Goal: Check status: Check status

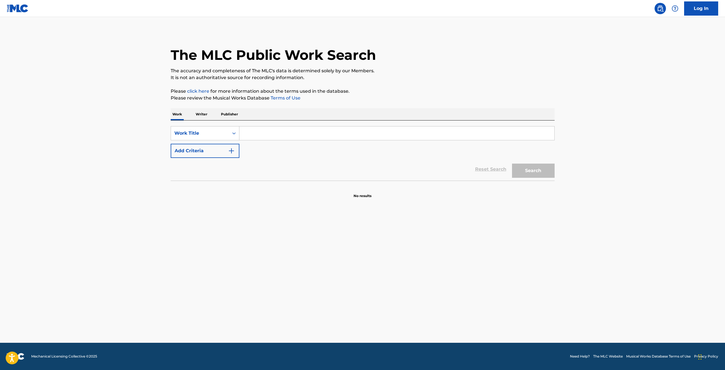
click at [366, 135] on input "Search Form" at bounding box center [396, 134] width 315 height 14
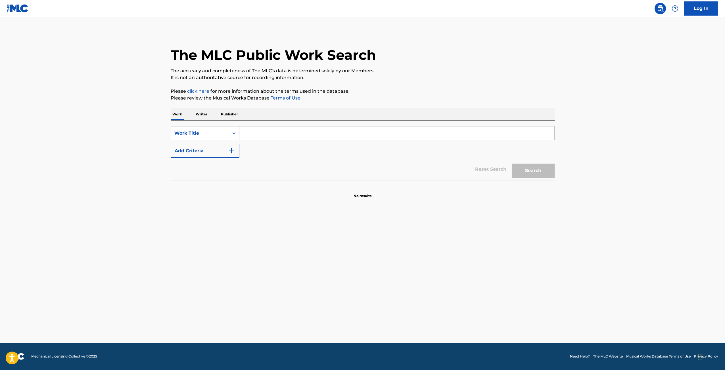
click at [366, 135] on input "Search Form" at bounding box center [396, 134] width 315 height 14
click at [410, 138] on input "Search Form" at bounding box center [396, 134] width 315 height 14
click at [408, 136] on input "Search Form" at bounding box center [396, 134] width 315 height 14
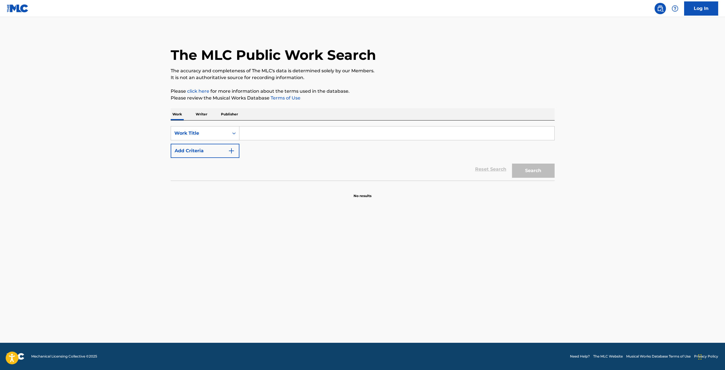
click at [408, 136] on input "Search Form" at bounding box center [396, 134] width 315 height 14
type input "d"
click at [711, 11] on link "Log In" at bounding box center [701, 8] width 34 height 14
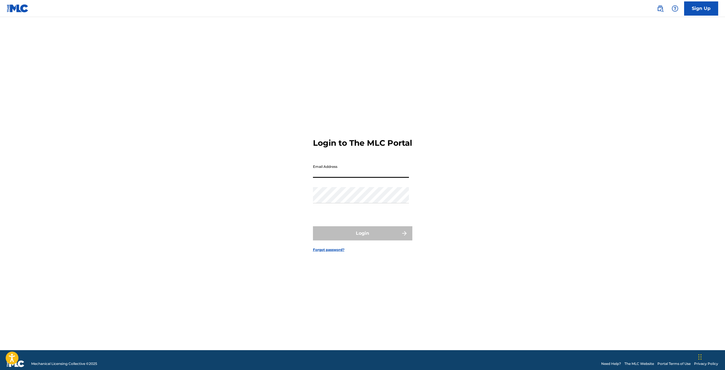
click at [366, 178] on input "Email Address" at bounding box center [361, 170] width 96 height 16
click at [326, 171] on input "Email Address" at bounding box center [361, 170] width 96 height 16
click at [357, 186] on div "Email Address" at bounding box center [361, 175] width 96 height 26
click at [354, 178] on input "Email Address" at bounding box center [361, 170] width 96 height 16
type input "[EMAIL_ADDRESS][DOMAIN_NAME]"
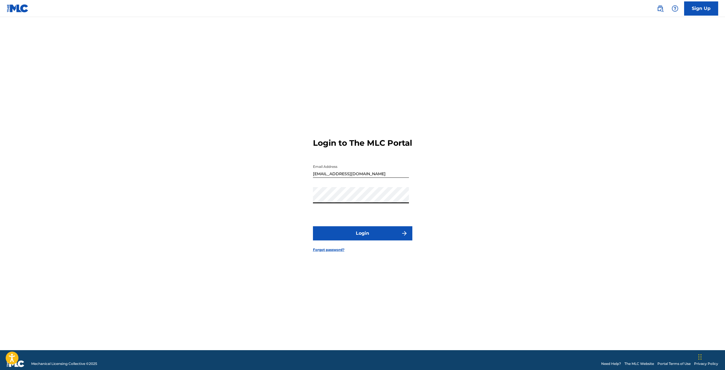
click at [349, 238] on button "Login" at bounding box center [362, 234] width 99 height 14
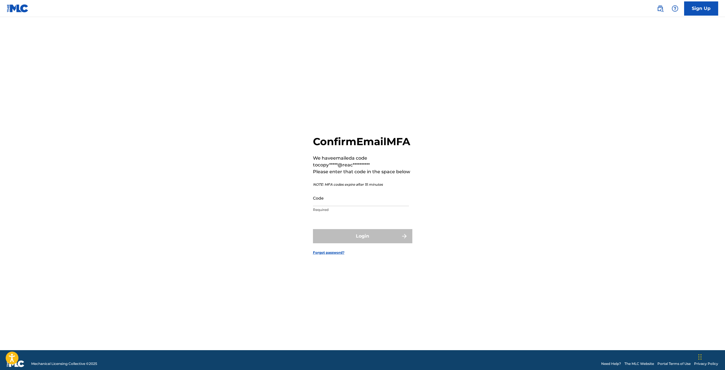
click at [627, 347] on main "**********" at bounding box center [362, 184] width 725 height 334
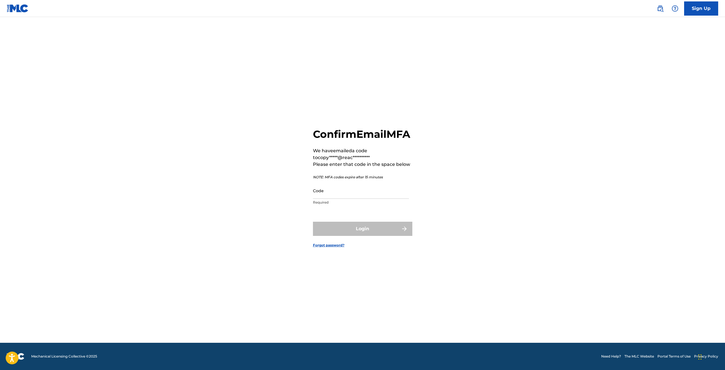
click at [395, 199] on input "Code" at bounding box center [361, 191] width 96 height 16
drag, startPoint x: 573, startPoint y: 251, endPoint x: 569, endPoint y: 248, distance: 5.3
click at [573, 251] on main "**********" at bounding box center [362, 177] width 725 height 334
click at [392, 198] on input "Code" at bounding box center [361, 191] width 96 height 16
paste input "117785"
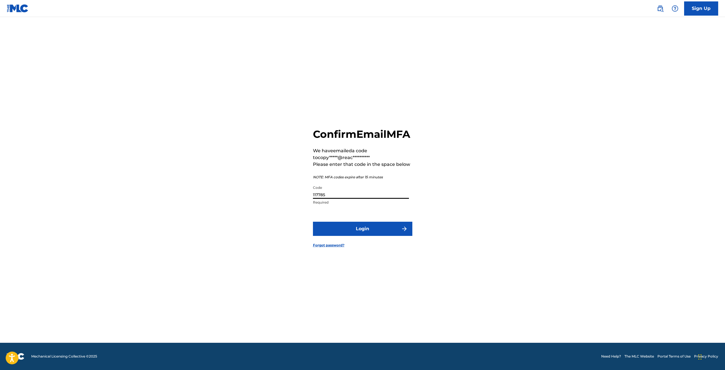
type input "117785"
click at [397, 236] on button "Login" at bounding box center [362, 229] width 99 height 14
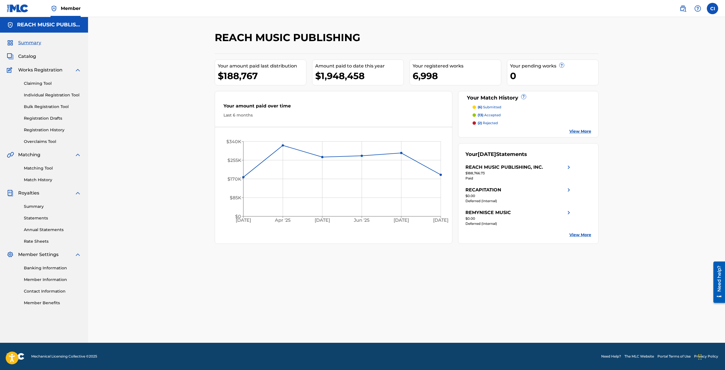
click at [34, 53] on span "Catalog" at bounding box center [27, 56] width 18 height 7
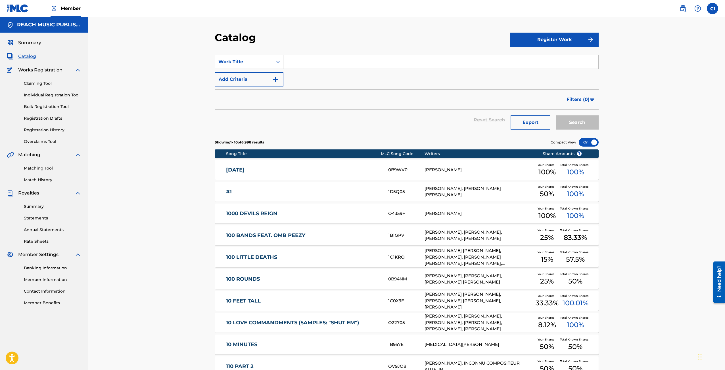
click at [41, 130] on link "Registration History" at bounding box center [52, 130] width 57 height 6
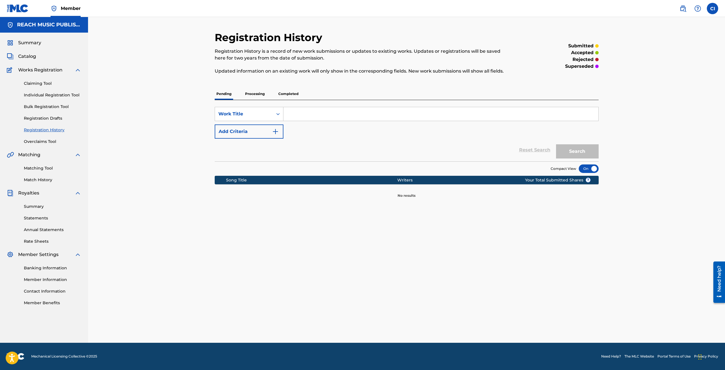
drag, startPoint x: 252, startPoint y: 83, endPoint x: 252, endPoint y: 90, distance: 6.5
click at [252, 83] on div "Registration History Registration History is a record of new work submissions o…" at bounding box center [407, 114] width 384 height 167
click at [252, 91] on p "Processing" at bounding box center [254, 94] width 23 height 12
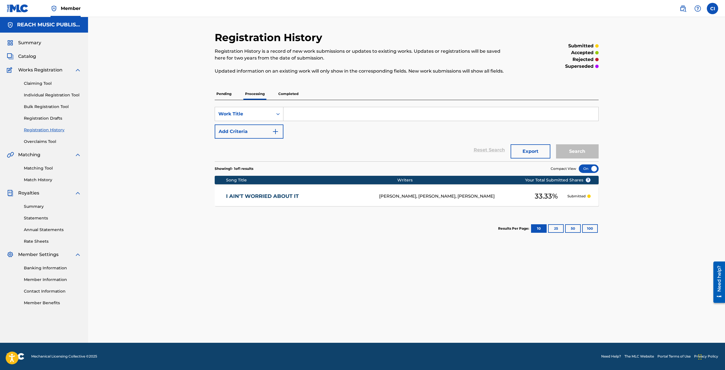
click at [290, 96] on p "Completed" at bounding box center [288, 94] width 24 height 12
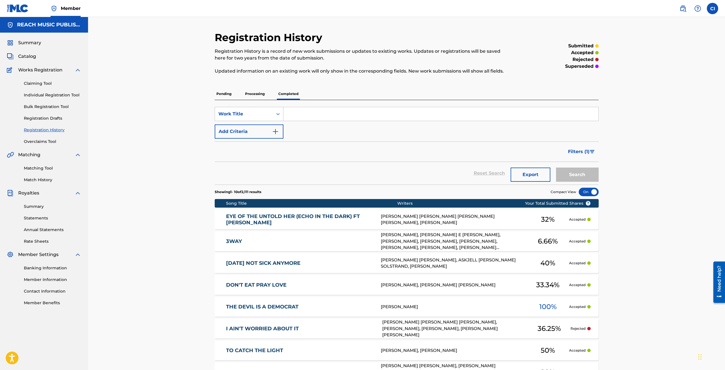
click at [257, 98] on p "Processing" at bounding box center [254, 94] width 23 height 12
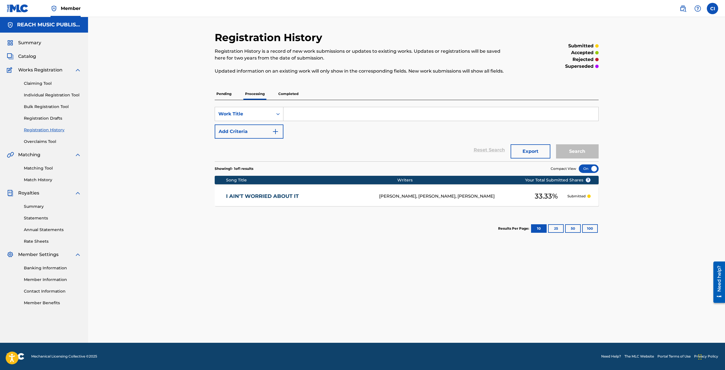
click at [305, 190] on div "I AIN'T WORRIED ABOUT IT I267FY [PERSON_NAME], [PERSON_NAME], [PERSON_NAME] 33.…" at bounding box center [407, 197] width 384 height 20
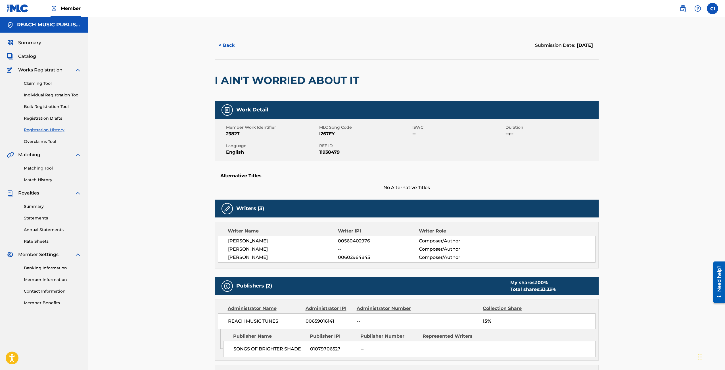
click at [226, 47] on button "< Back" at bounding box center [232, 45] width 34 height 14
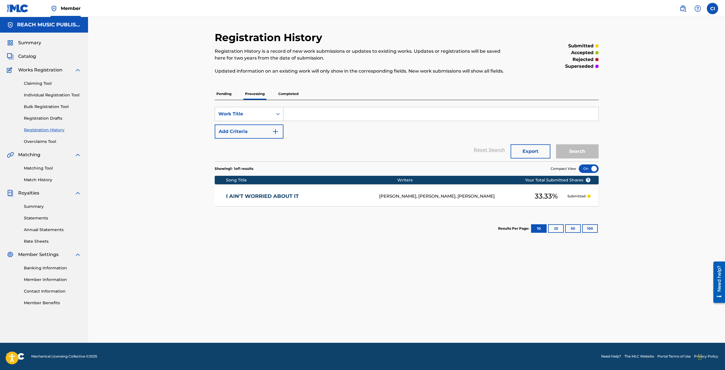
click at [35, 61] on div "Summary Catalog Works Registration Claiming Tool Individual Registration Tool B…" at bounding box center [44, 173] width 88 height 280
click at [22, 52] on div "Summary Catalog Works Registration Claiming Tool Individual Registration Tool B…" at bounding box center [44, 173] width 88 height 280
drag, startPoint x: 25, startPoint y: 55, endPoint x: 111, endPoint y: 70, distance: 86.8
click at [26, 56] on span "Catalog" at bounding box center [27, 56] width 18 height 7
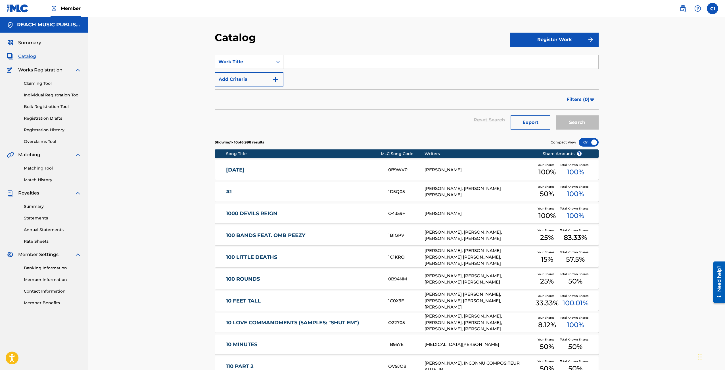
click at [350, 64] on input "Search Form" at bounding box center [440, 62] width 315 height 14
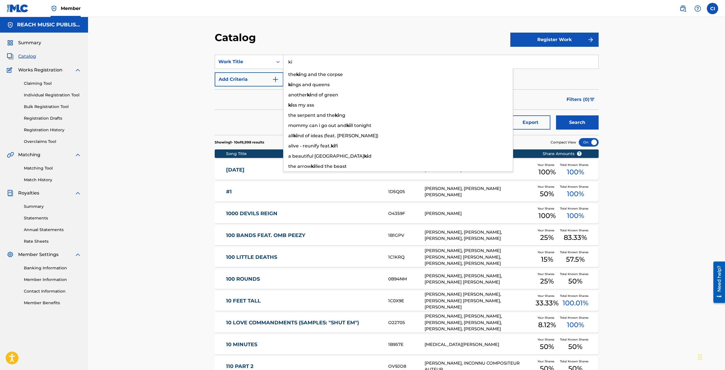
type input "k"
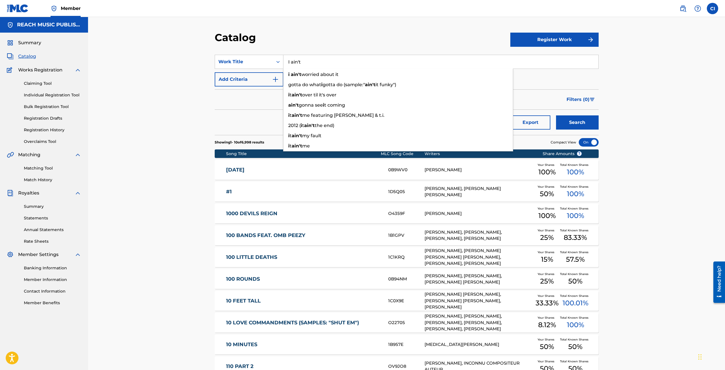
click at [362, 75] on div "i ain't worried about it" at bounding box center [397, 75] width 229 height 10
type input "i ain't worried about it"
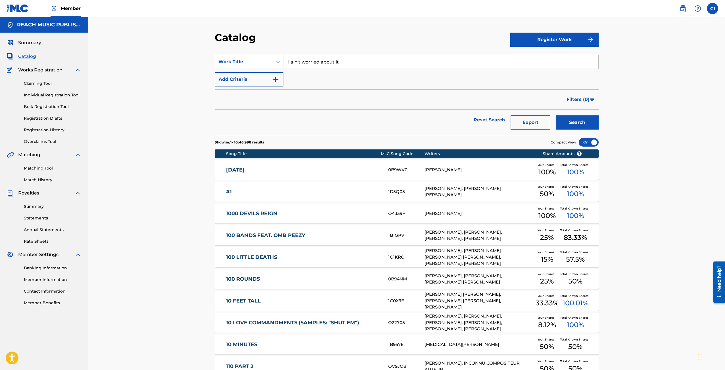
click at [589, 120] on button "Search" at bounding box center [577, 123] width 43 height 14
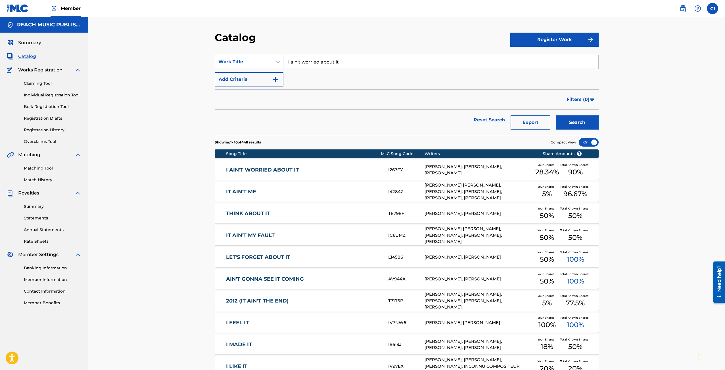
click at [336, 169] on link "I AIN'T WORRIED ABOUT IT" at bounding box center [303, 170] width 154 height 7
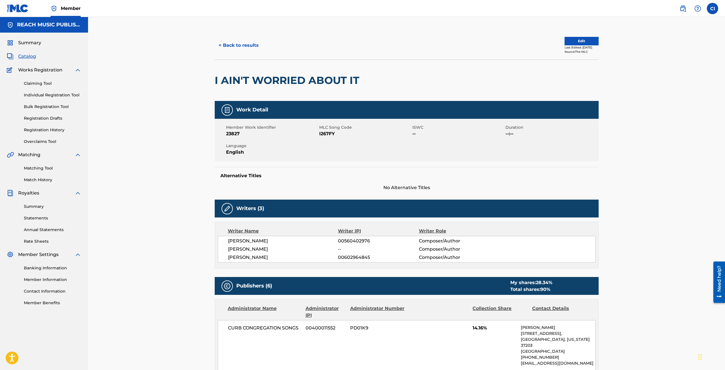
click at [250, 46] on button "< Back to results" at bounding box center [239, 45] width 48 height 14
